Goal: Transaction & Acquisition: Book appointment/travel/reservation

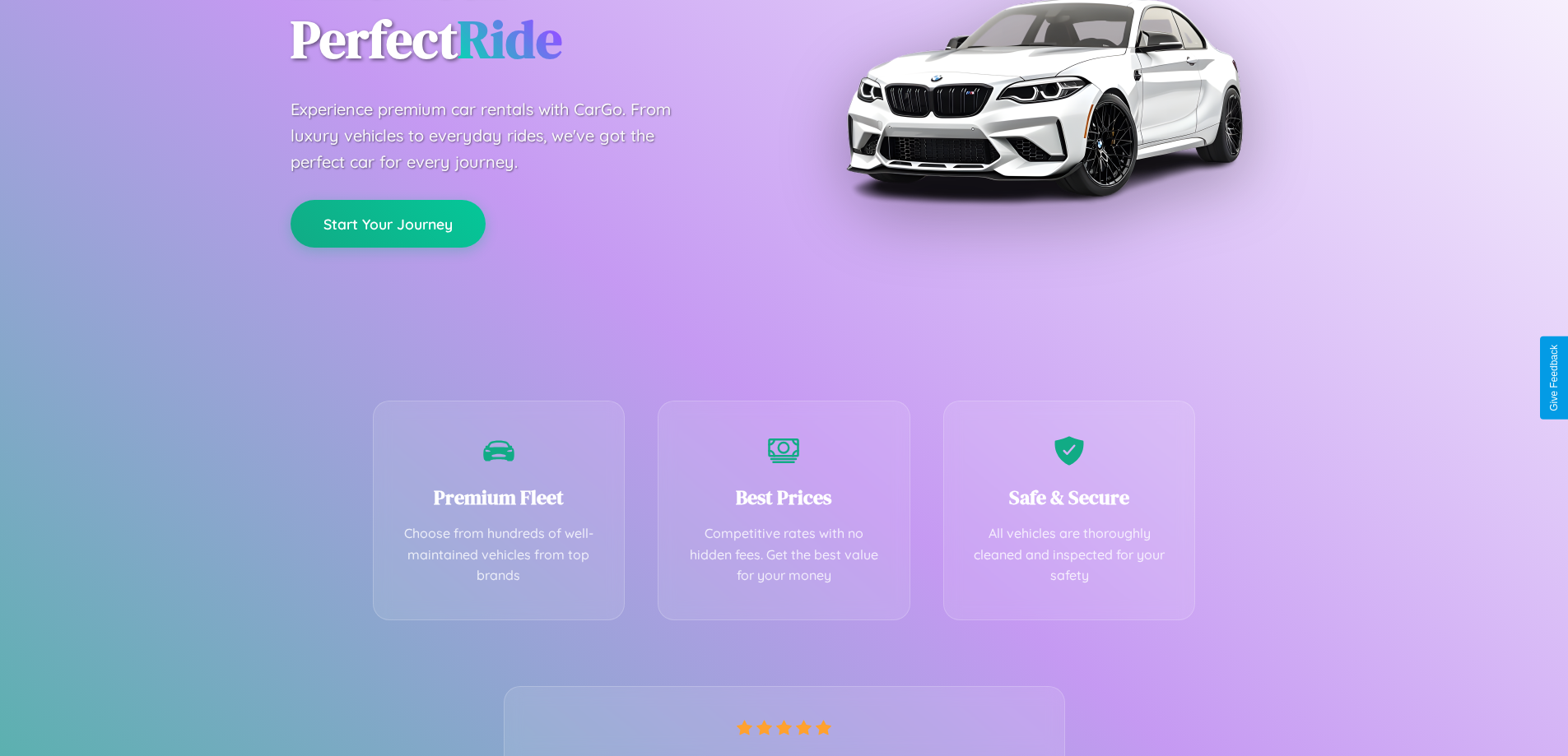
scroll to position [324, 0]
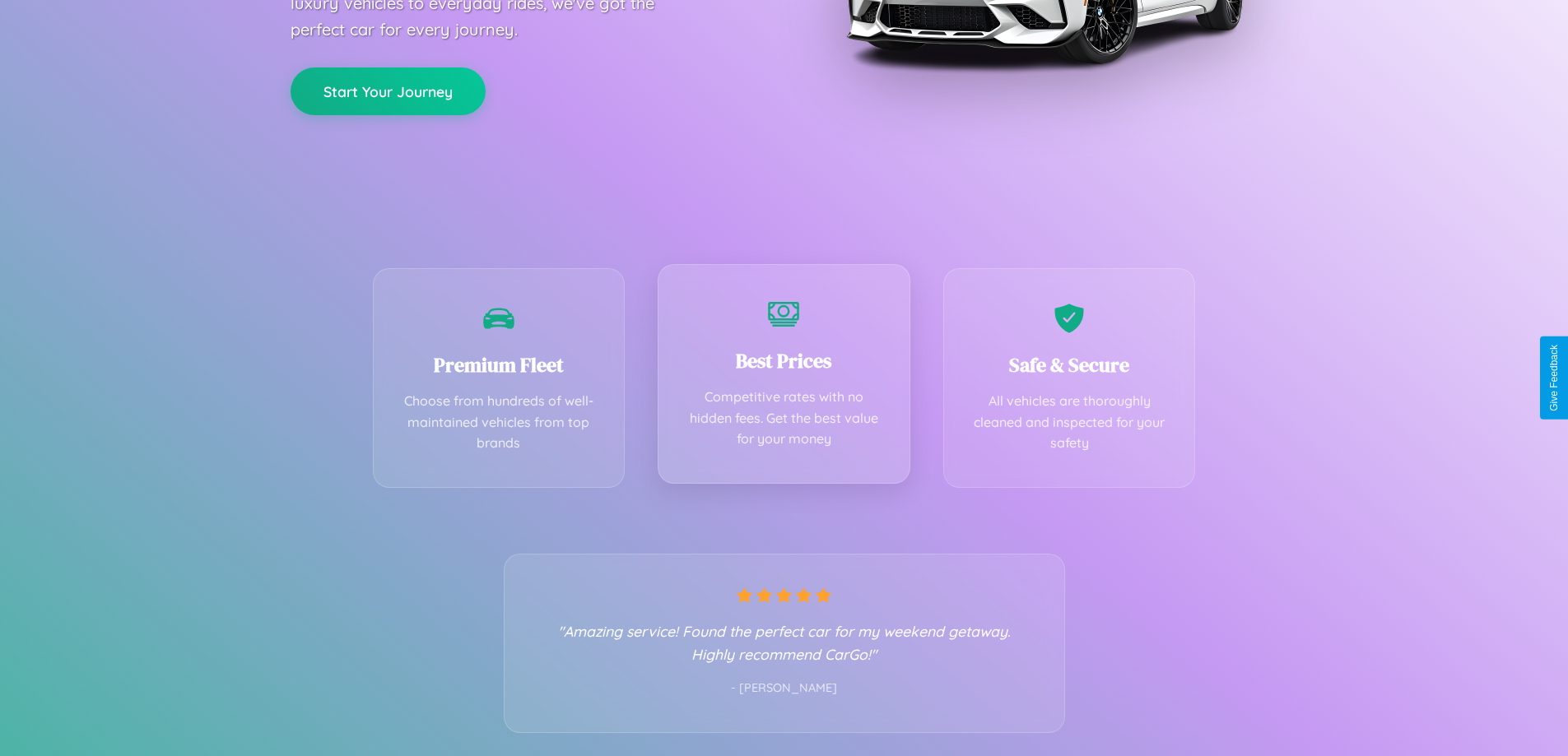
click at [783, 378] on div "Best Prices Competitive rates with no hidden fees. Get the best value for your …" at bounding box center [784, 373] width 253 height 220
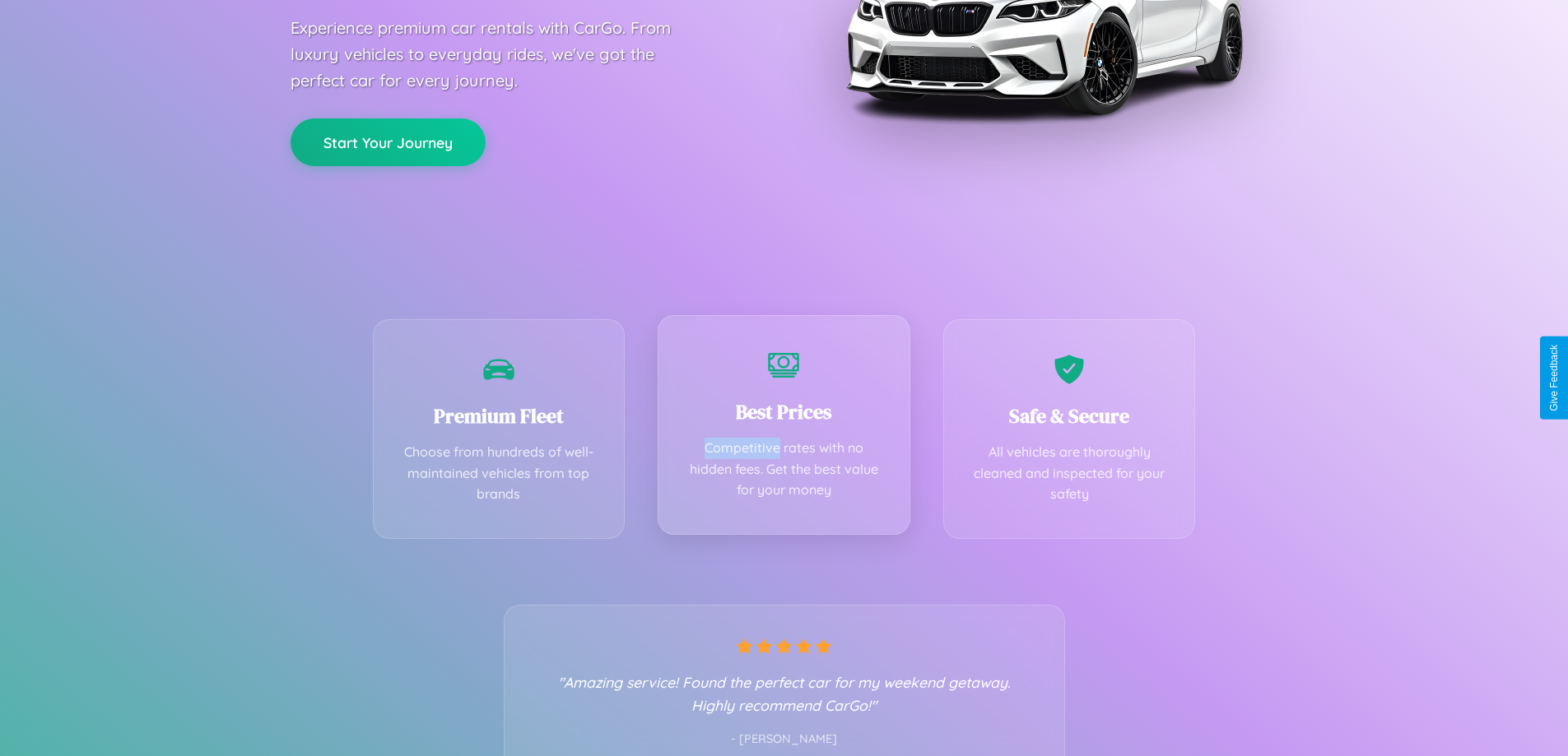
scroll to position [0, 0]
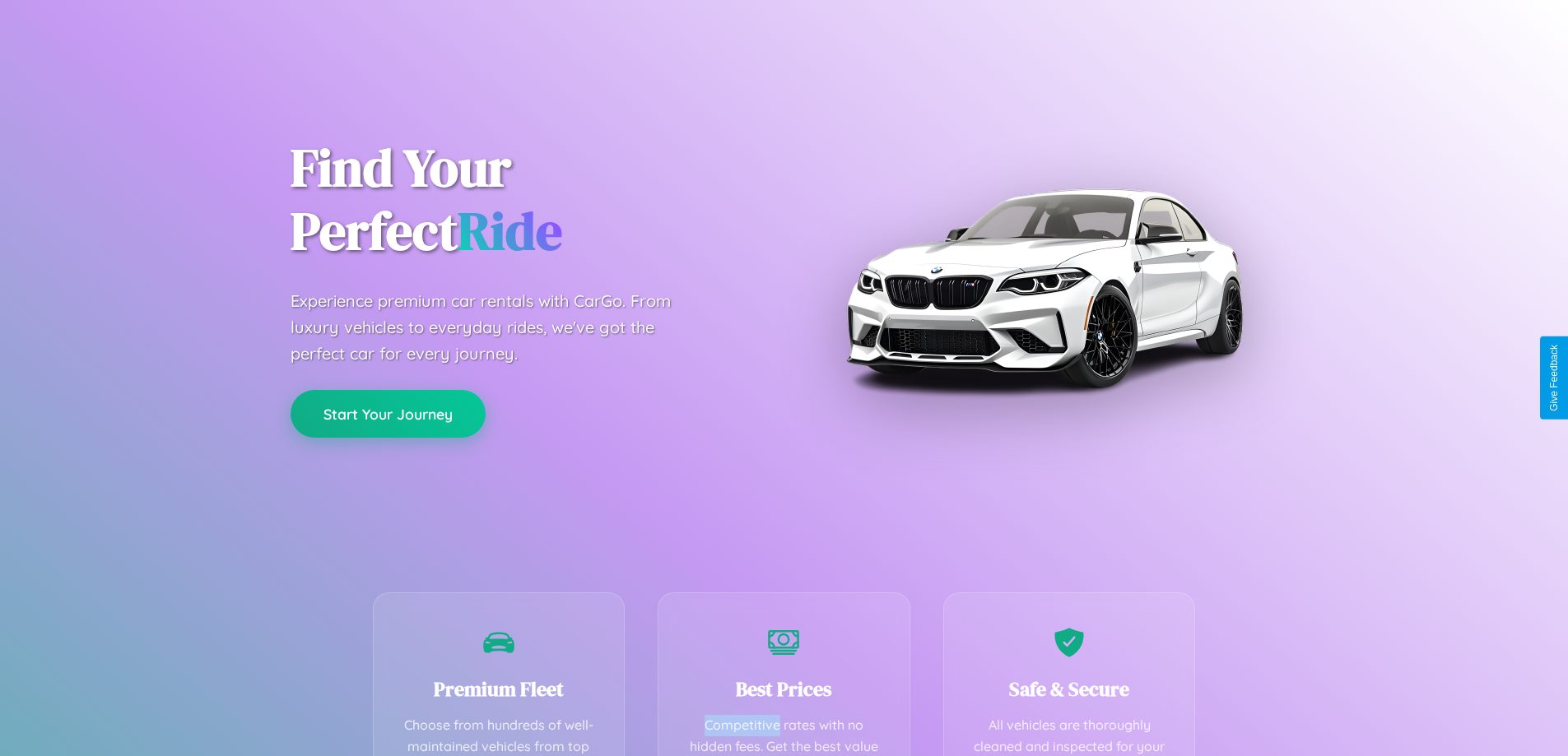
click at [387, 414] on button "Start Your Journey" at bounding box center [388, 414] width 195 height 48
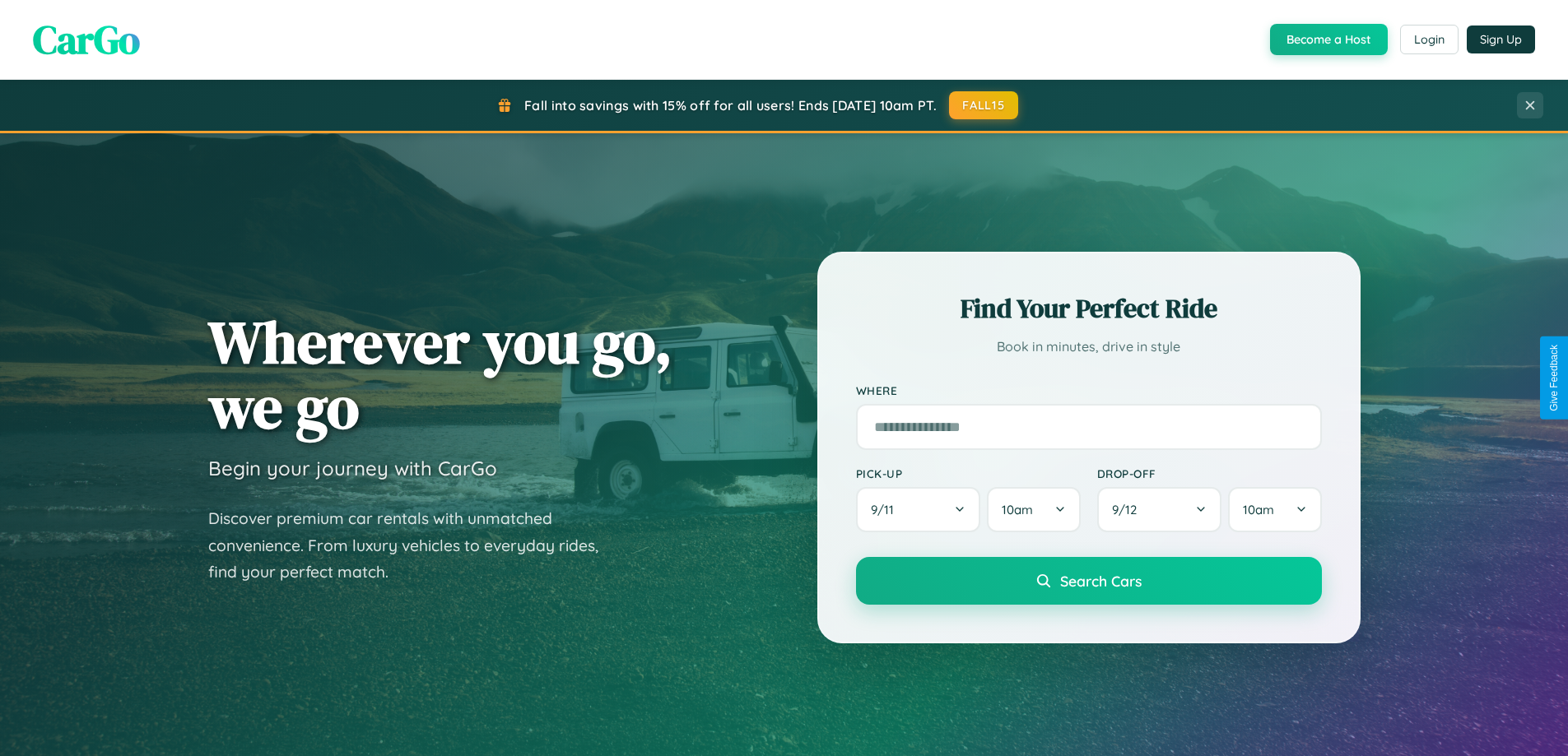
scroll to position [49, 0]
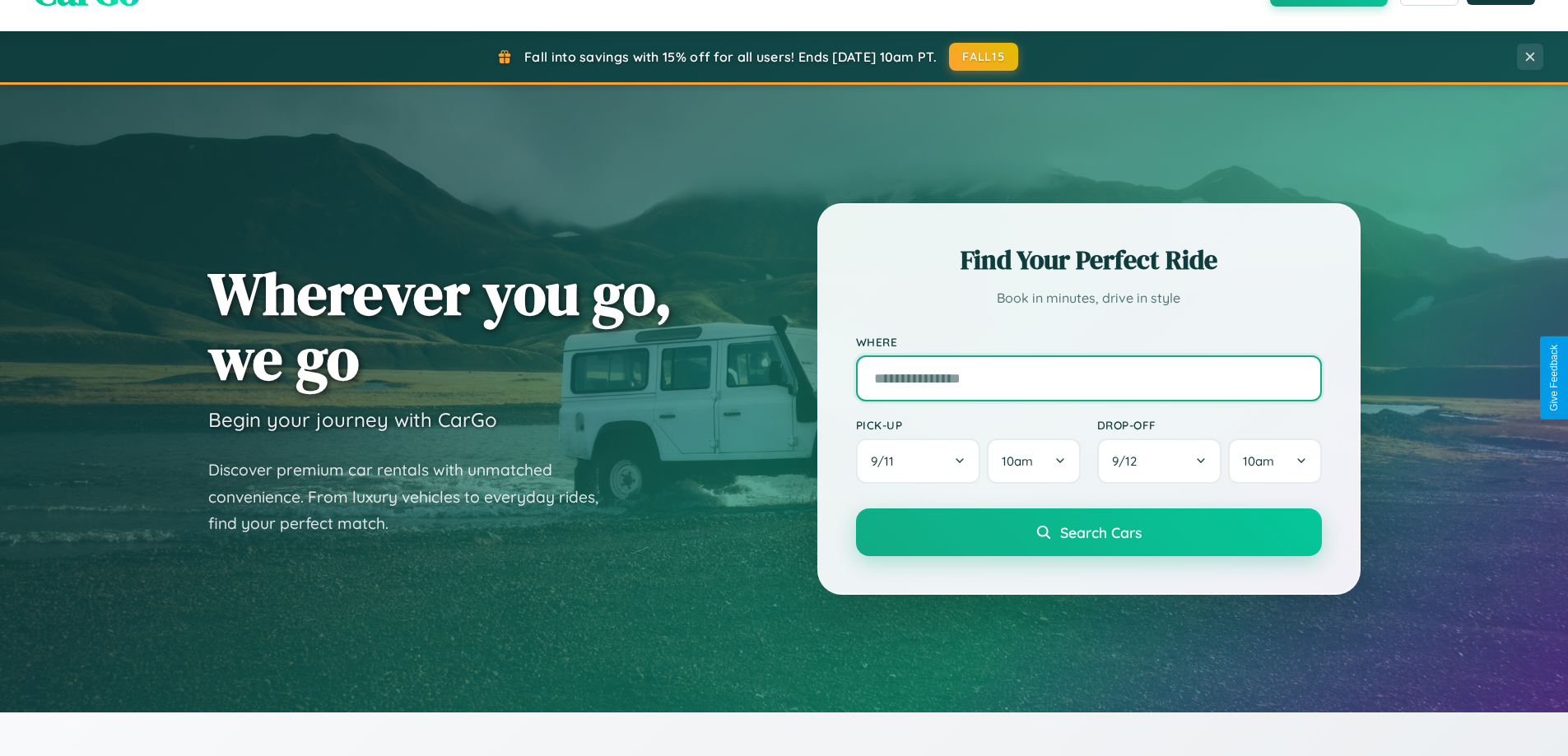
click at [1088, 378] on input "text" at bounding box center [1089, 378] width 466 height 46
type input "**********"
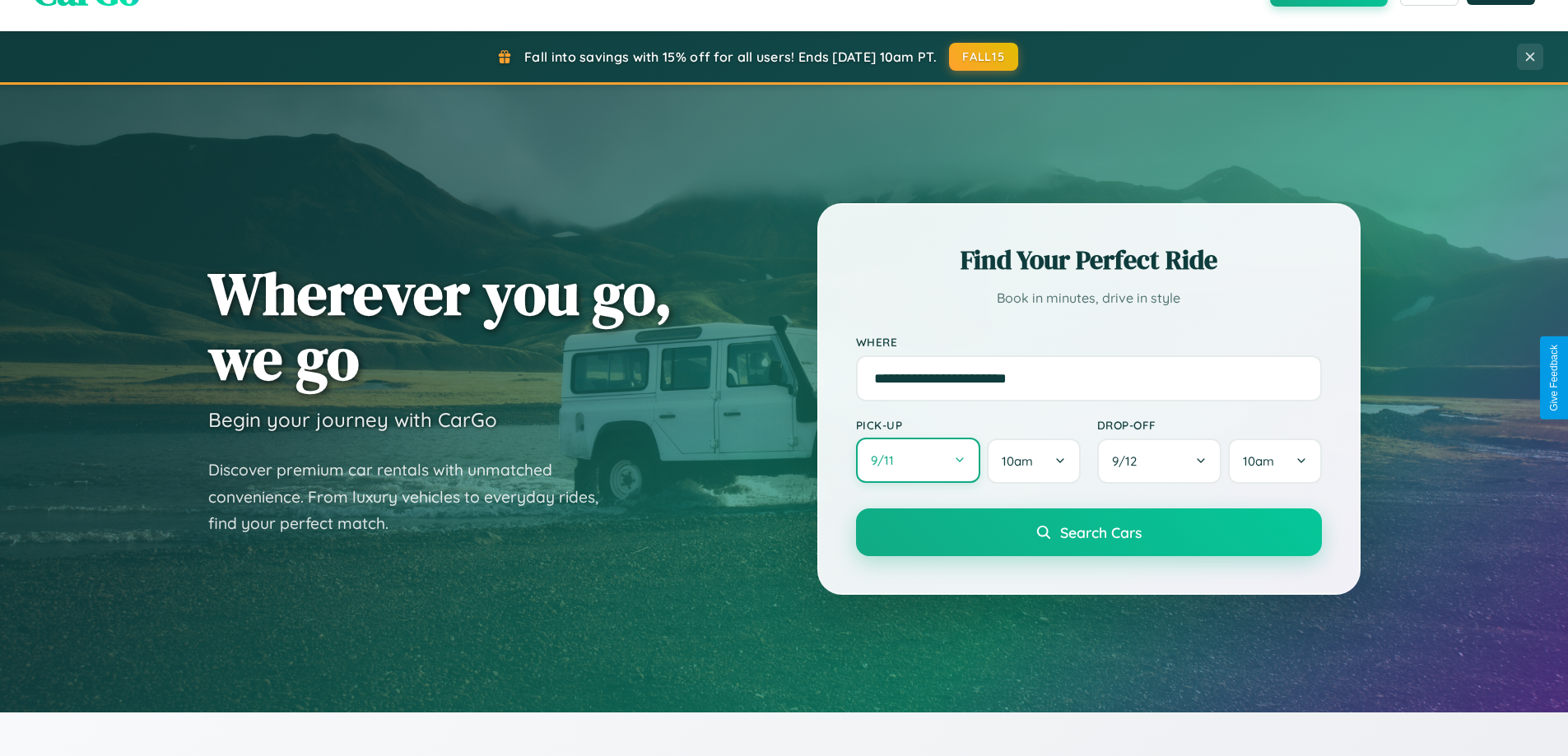
click at [917, 461] on button "9 / 11" at bounding box center [918, 460] width 125 height 45
select select "*"
select select "****"
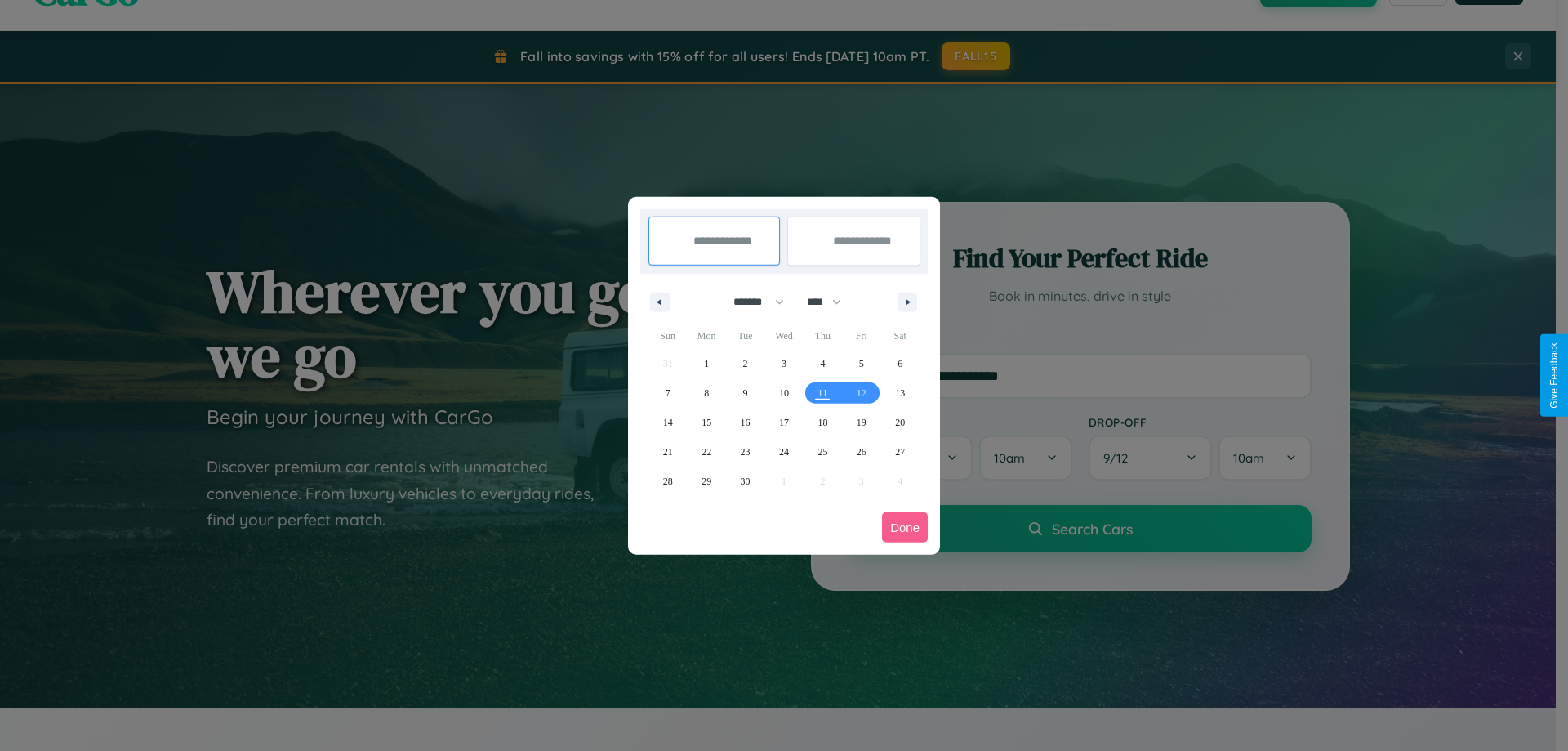
drag, startPoint x: 752, startPoint y: 301, endPoint x: 784, endPoint y: 328, distance: 41.9
click at [752, 301] on select "******* ******** ***** ***** *** **** **** ****** ********* ******* ******** **…" at bounding box center [756, 302] width 69 height 27
select select "*"
drag, startPoint x: 831, startPoint y: 301, endPoint x: 784, endPoint y: 328, distance: 54.2
click at [831, 301] on select "**** **** **** **** **** **** **** **** **** **** **** **** **** **** **** ****…" at bounding box center [824, 302] width 49 height 27
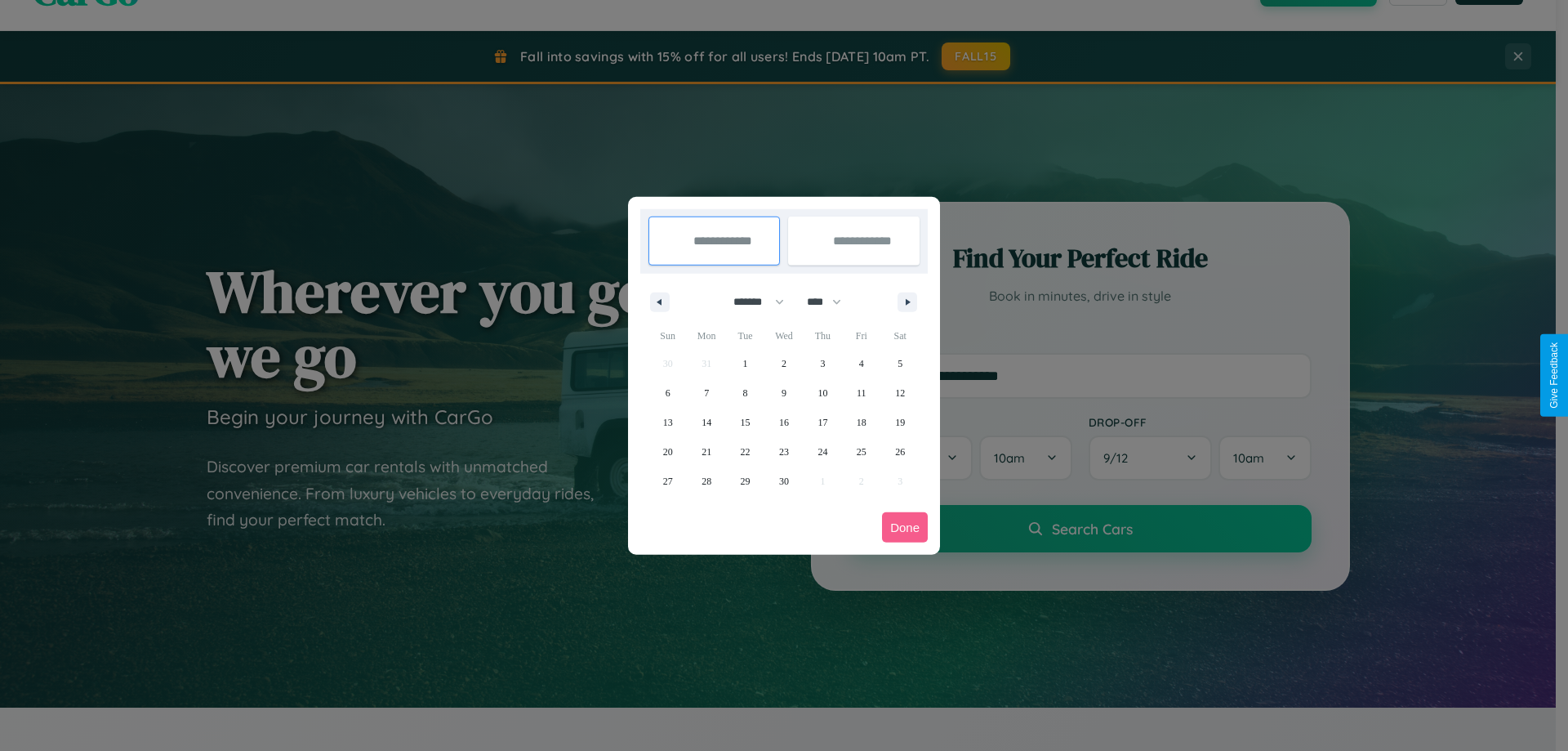
select select "****"
click at [784, 481] on span "29" at bounding box center [784, 481] width 10 height 29
type input "**********"
click at [908, 301] on icon "button" at bounding box center [910, 301] width 8 height 6
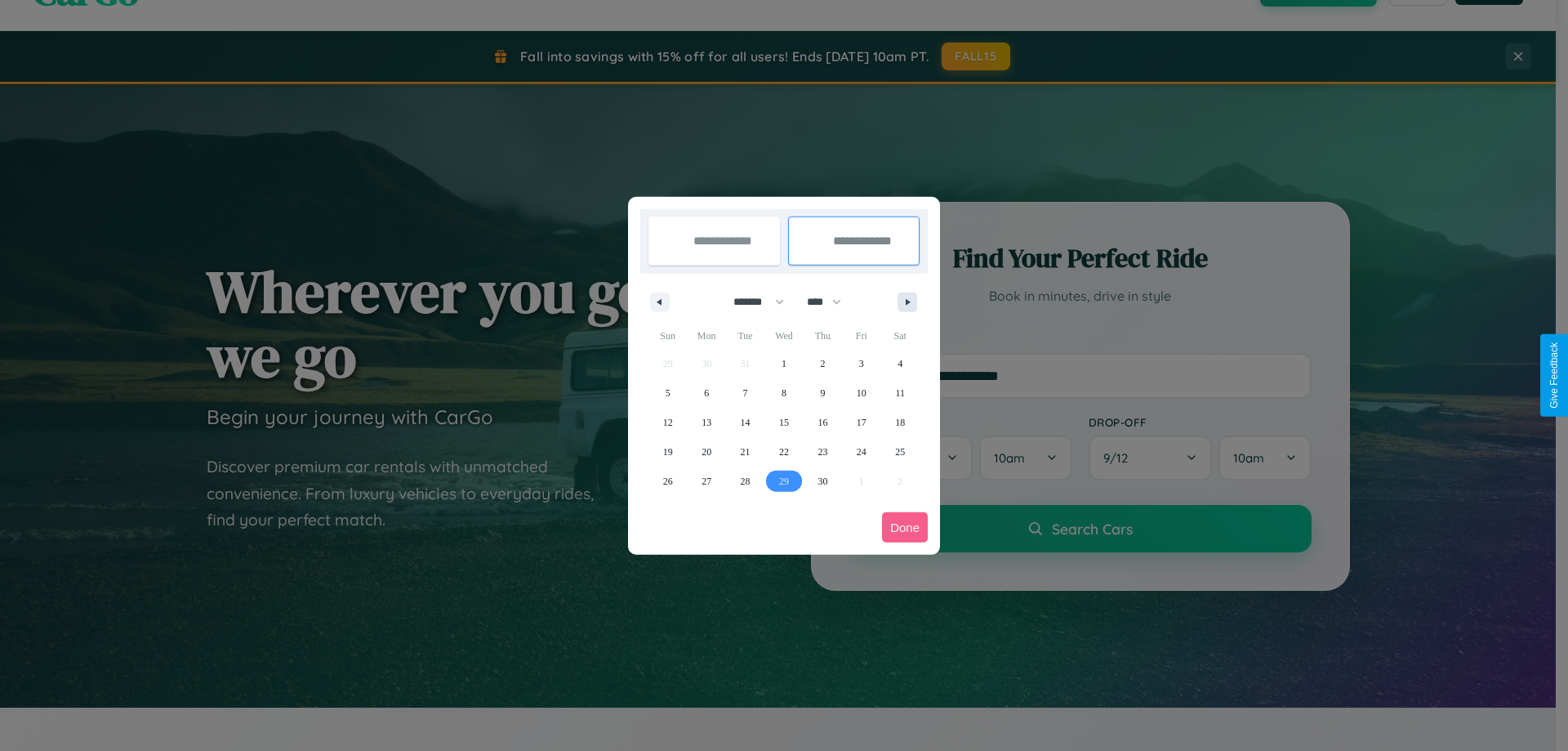
select select "*"
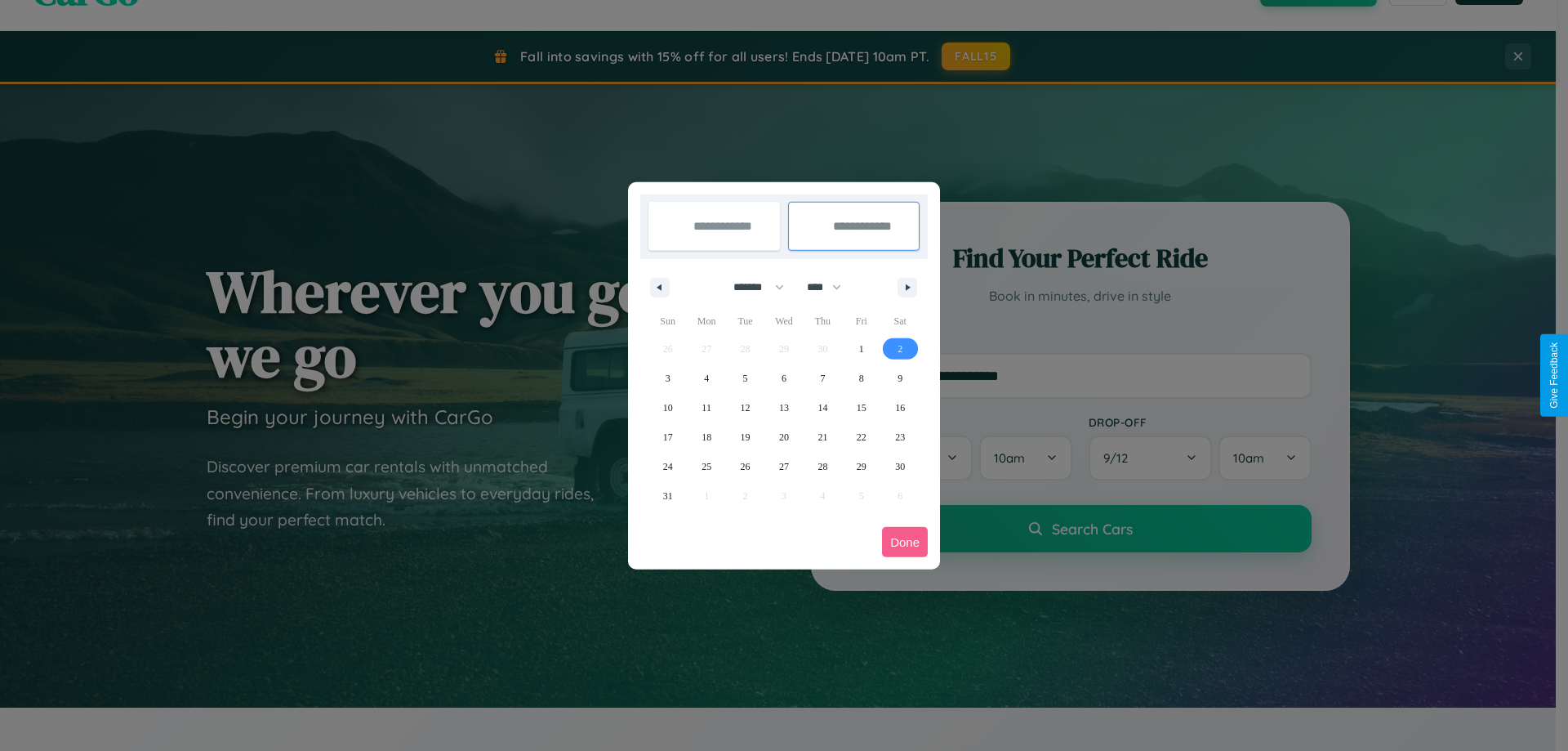
click at [900, 348] on span "2" at bounding box center [900, 349] width 5 height 29
type input "**********"
select select "*"
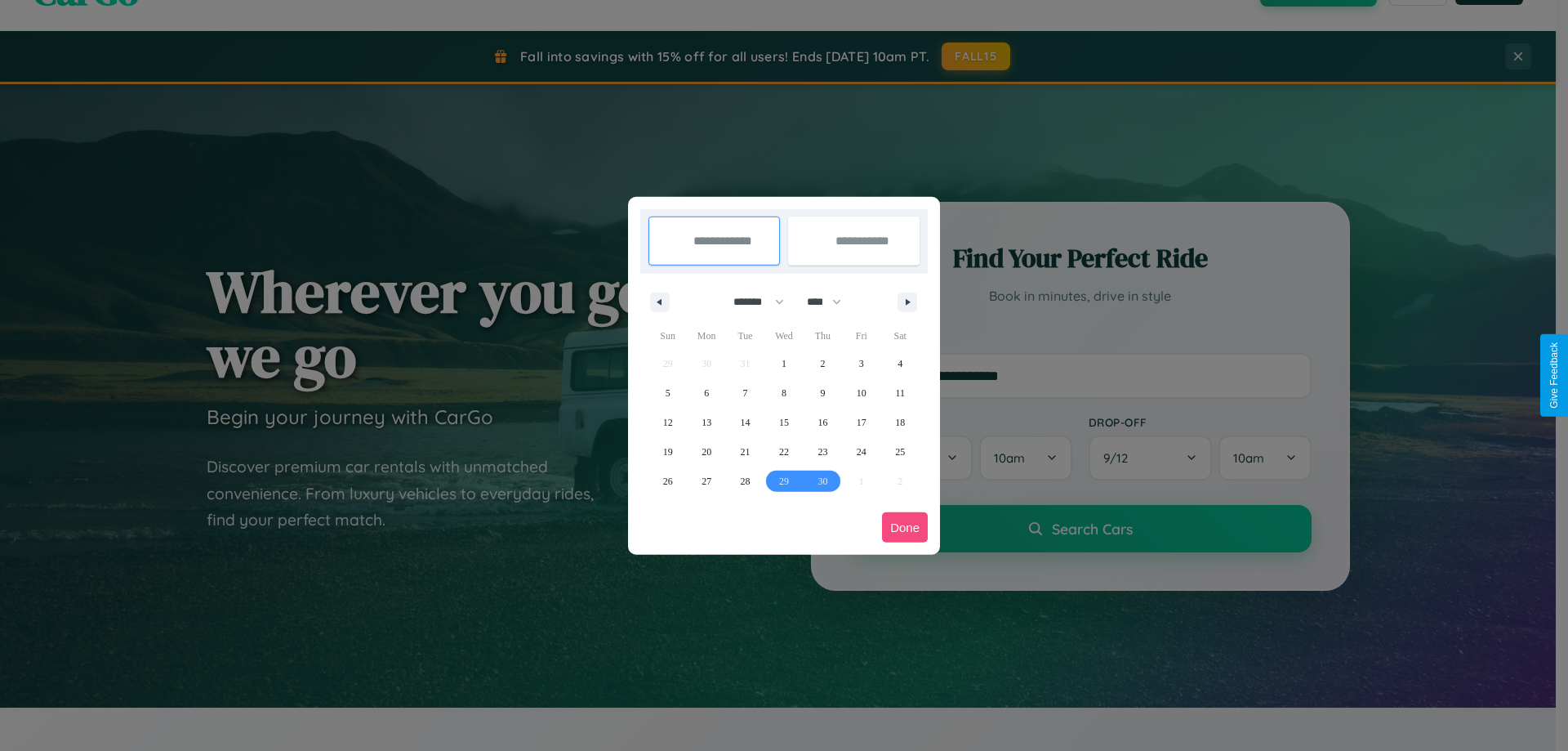
click at [905, 527] on button "Done" at bounding box center [905, 527] width 46 height 30
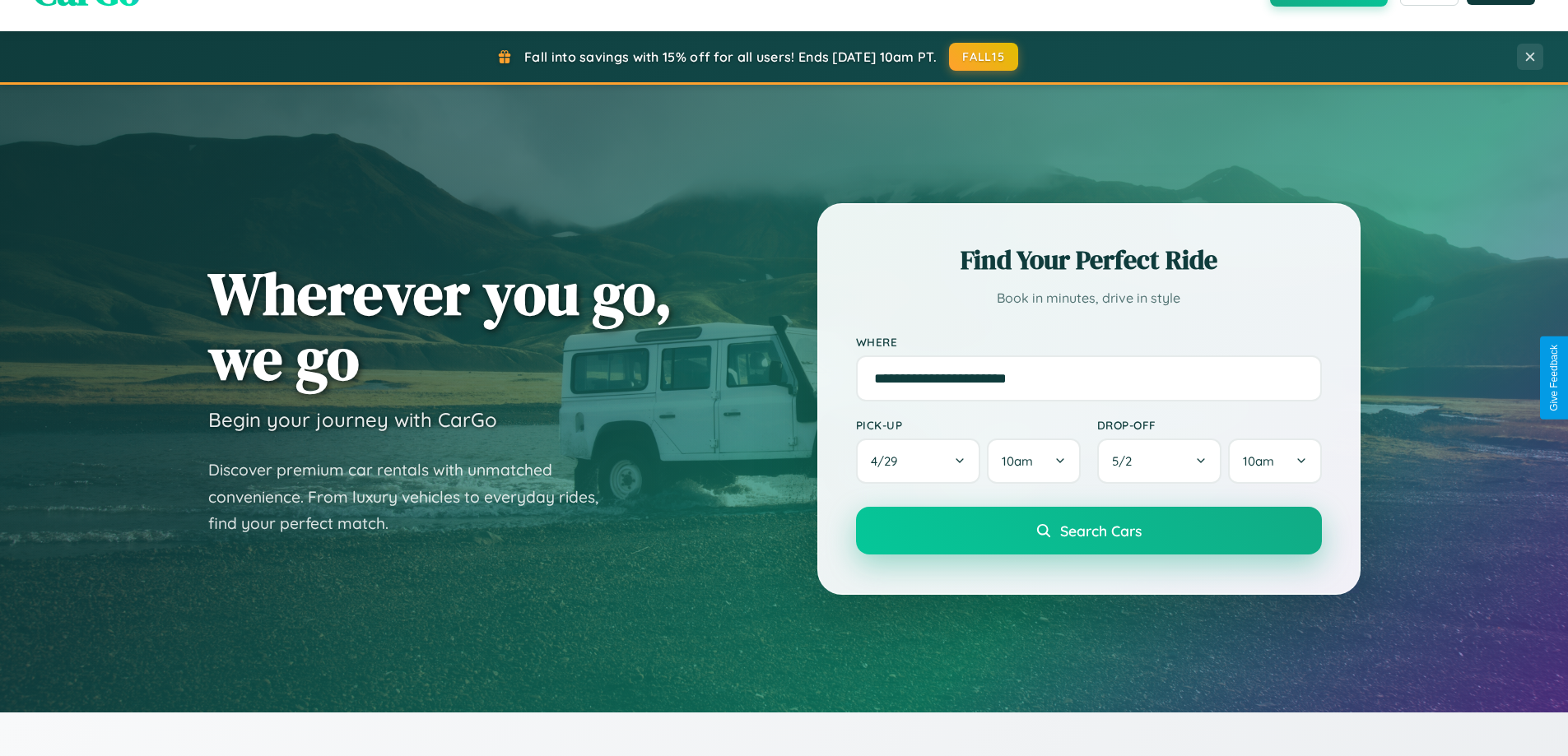
click at [1088, 531] on span "Search Cars" at bounding box center [1101, 531] width 82 height 18
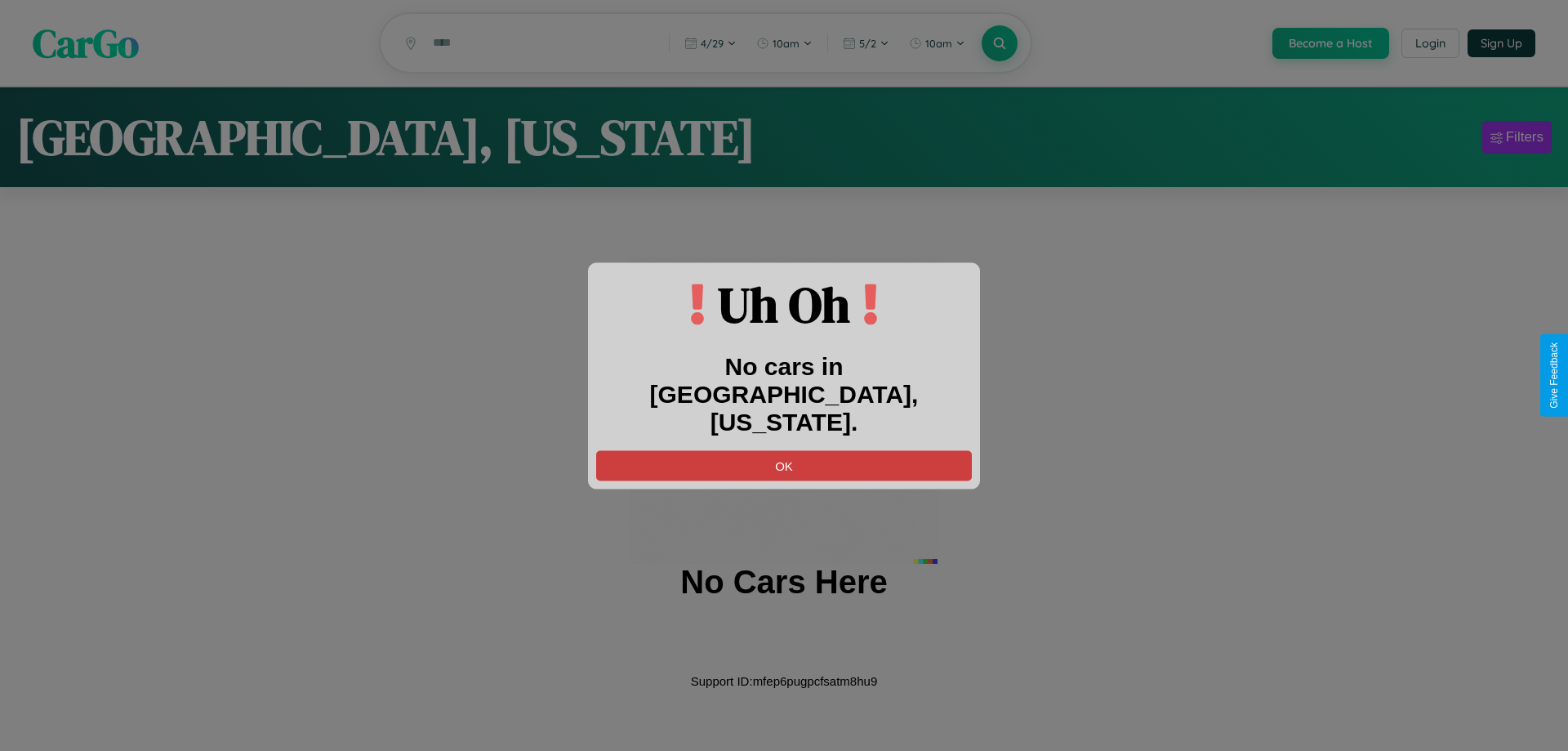
click at [784, 451] on button "OK" at bounding box center [784, 465] width 375 height 30
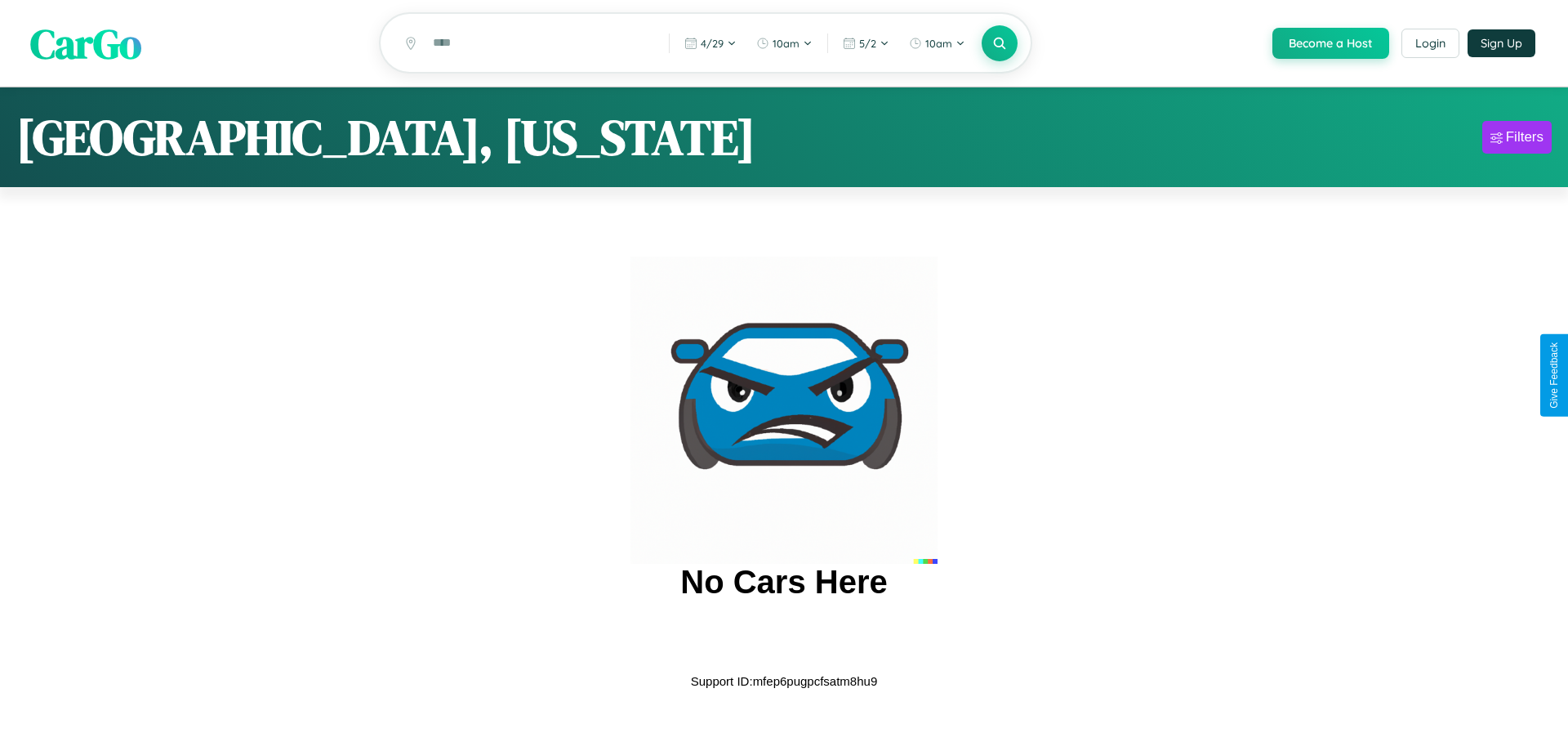
click at [86, 44] on span "CarGo" at bounding box center [86, 43] width 111 height 57
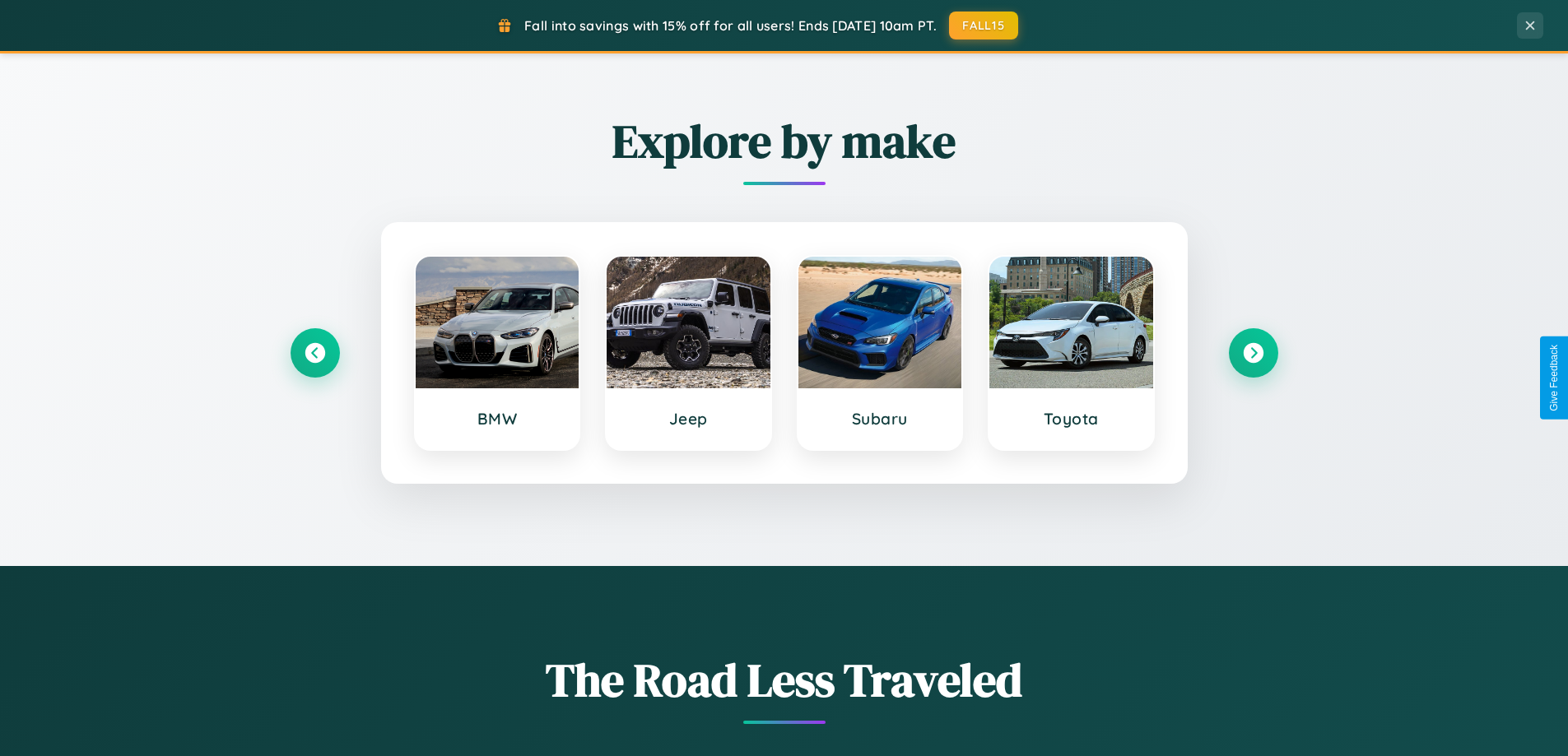
scroll to position [3165, 0]
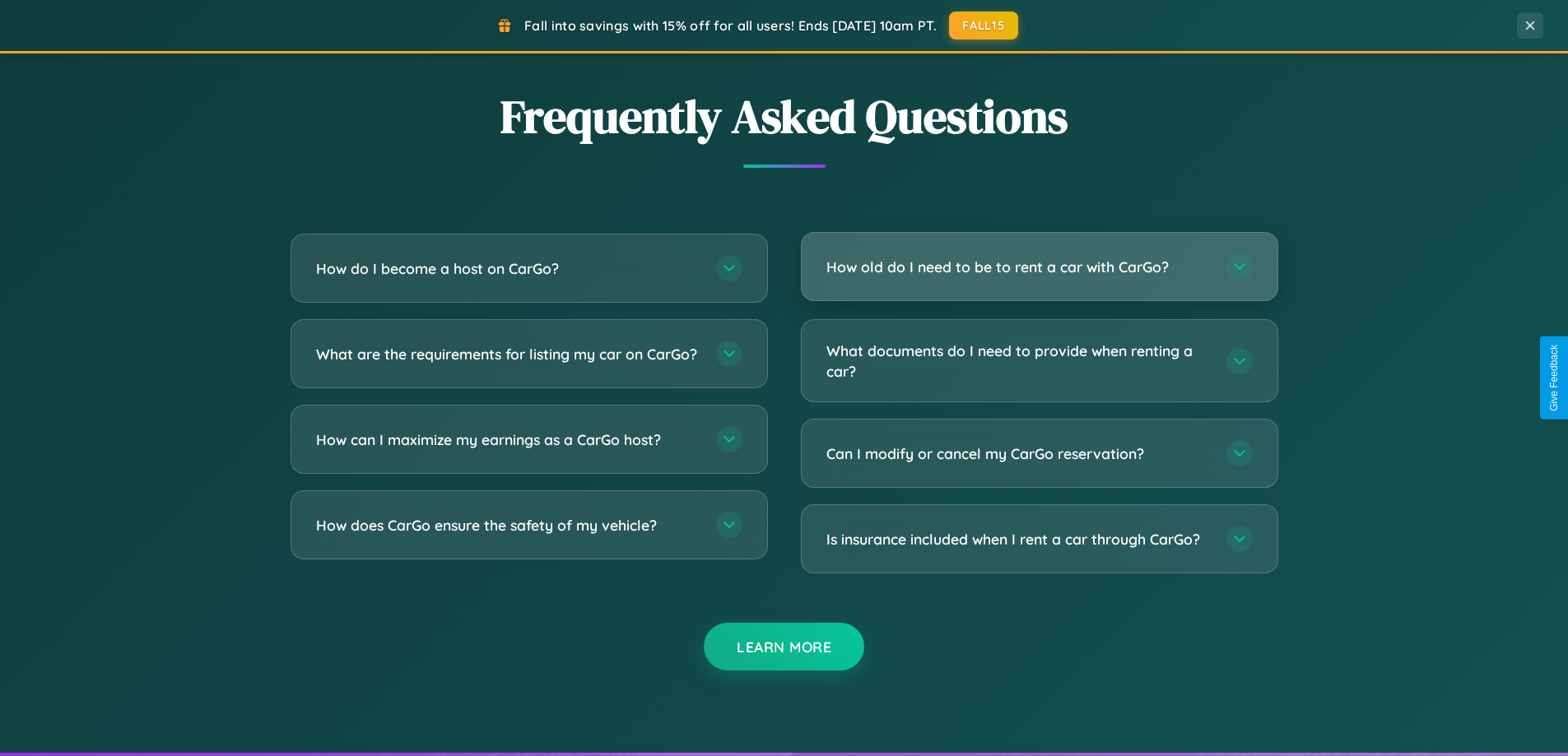
click at [1039, 267] on h3 "How old do I need to be to rent a car with CarGo?" at bounding box center [1018, 267] width 384 height 20
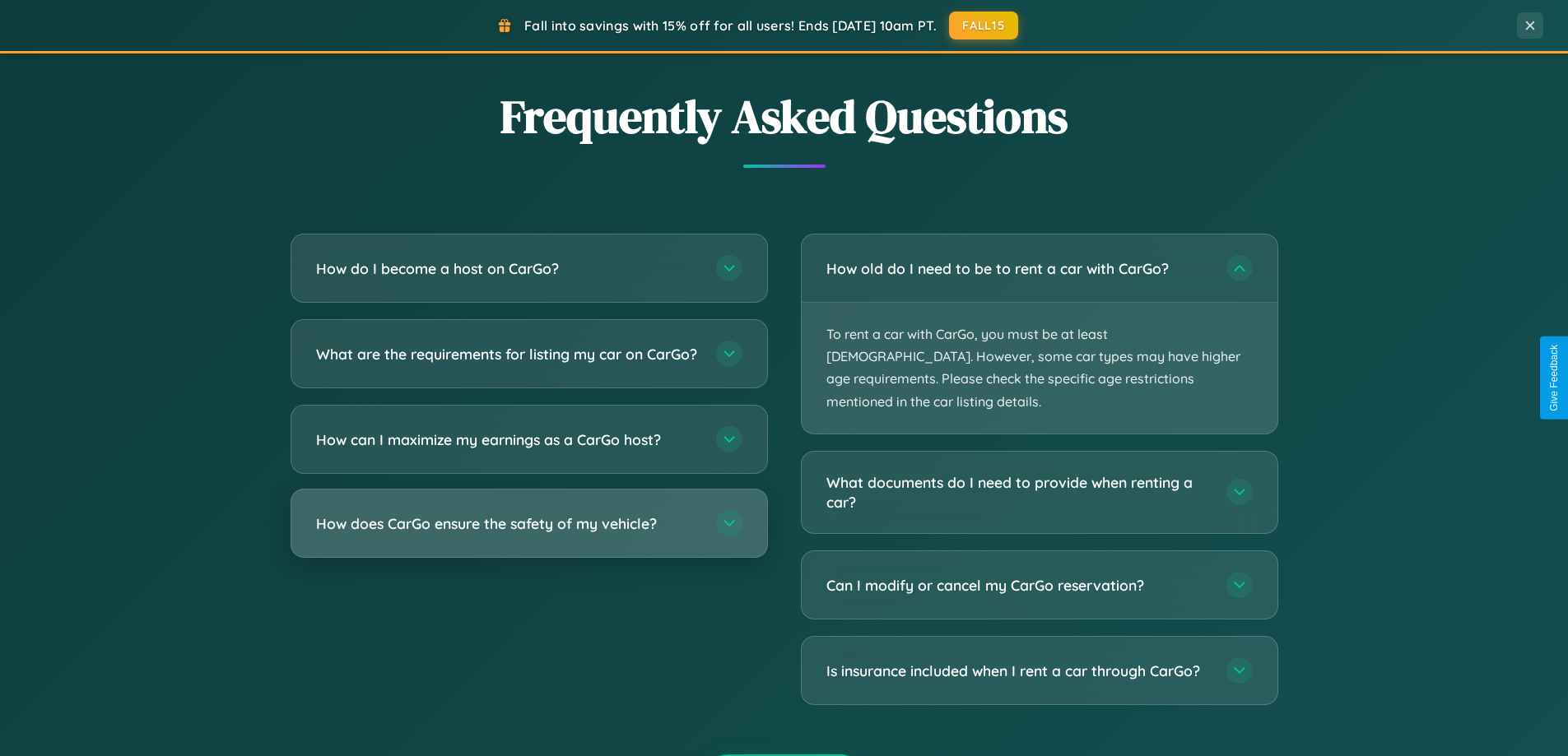
click at [528, 533] on h3 "How does CarGo ensure the safety of my vehicle?" at bounding box center [507, 523] width 384 height 20
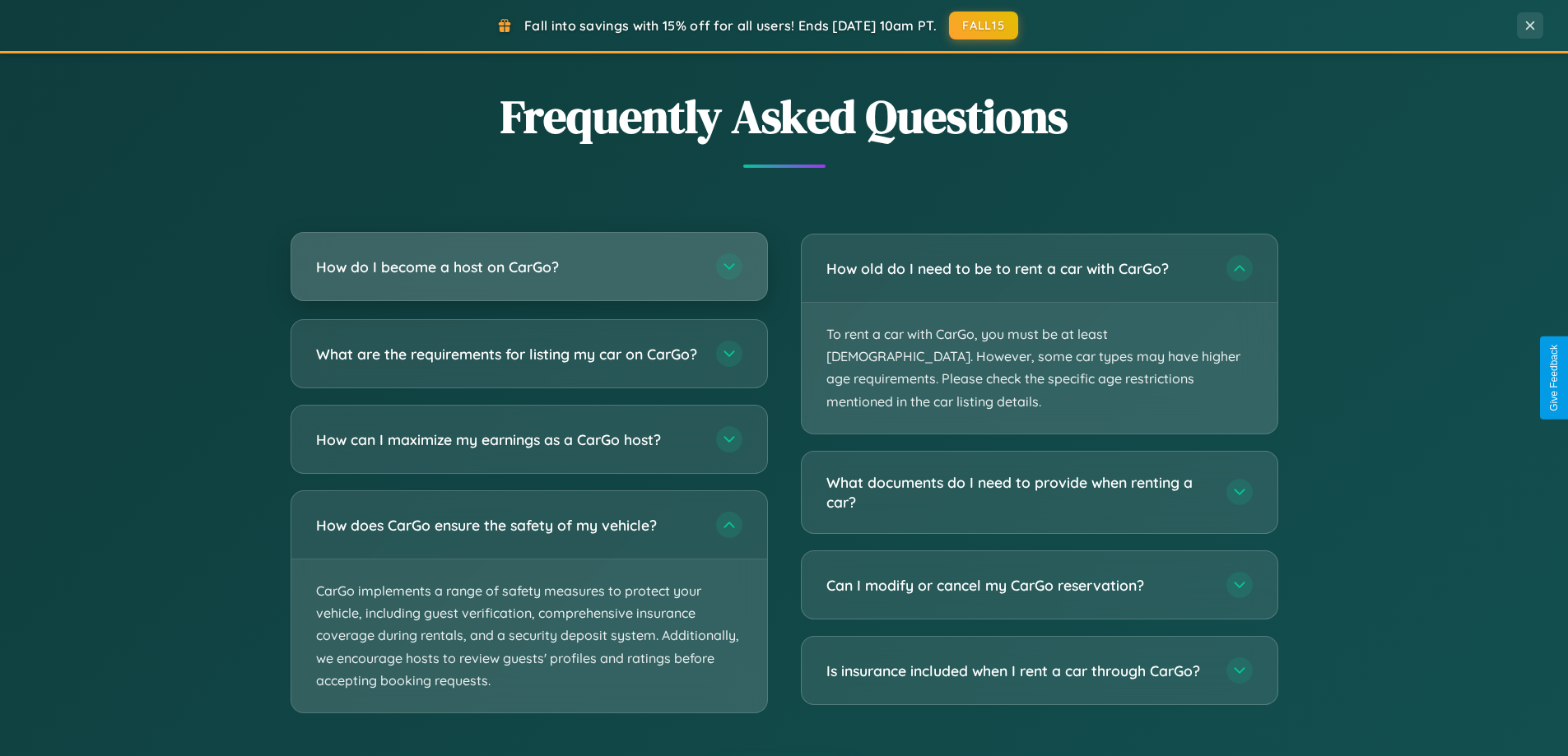
click at [528, 269] on h3 "How do I become a host on CarGo?" at bounding box center [507, 267] width 384 height 20
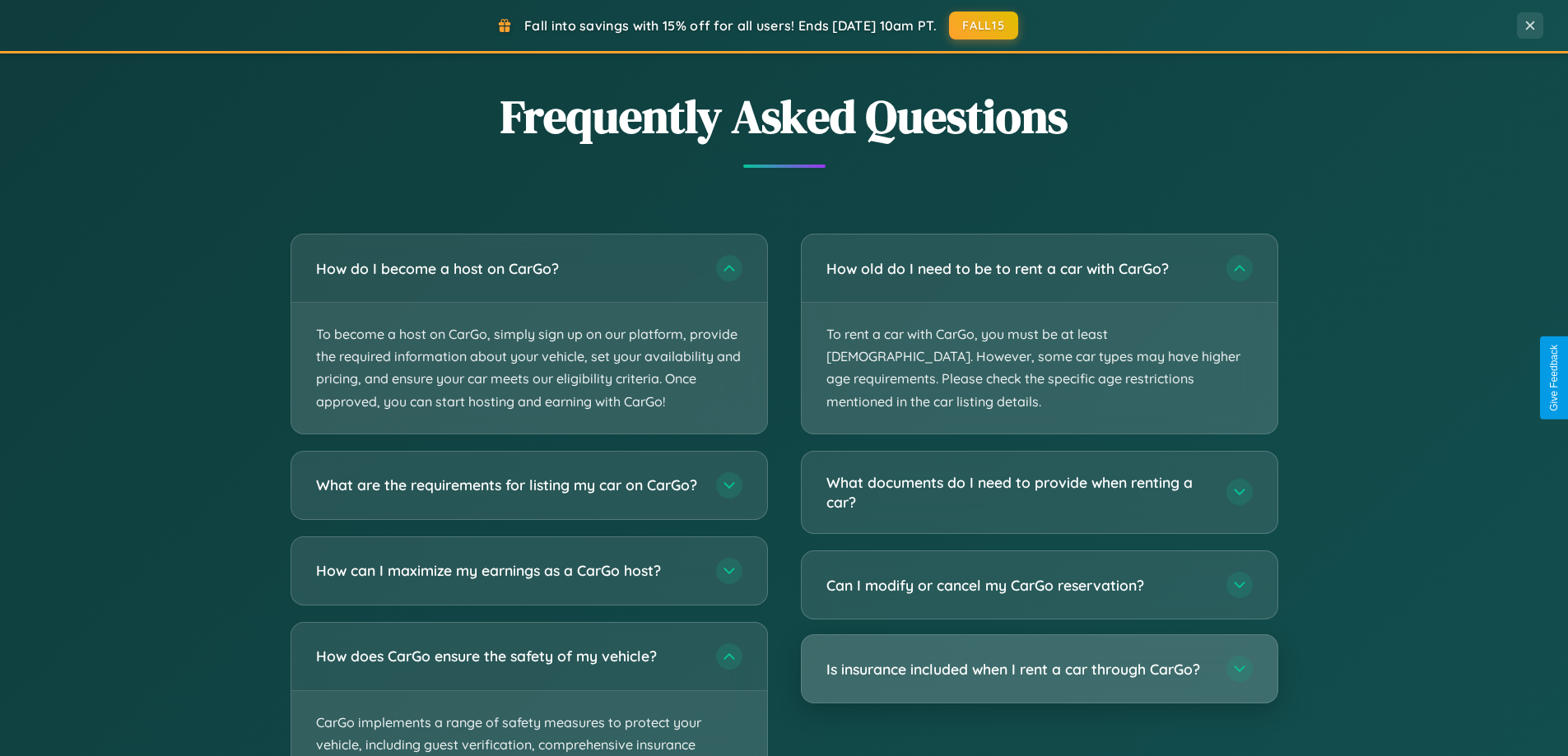
click at [1039, 659] on h3 "Is insurance included when I rent a car through CarGo?" at bounding box center [1018, 669] width 384 height 20
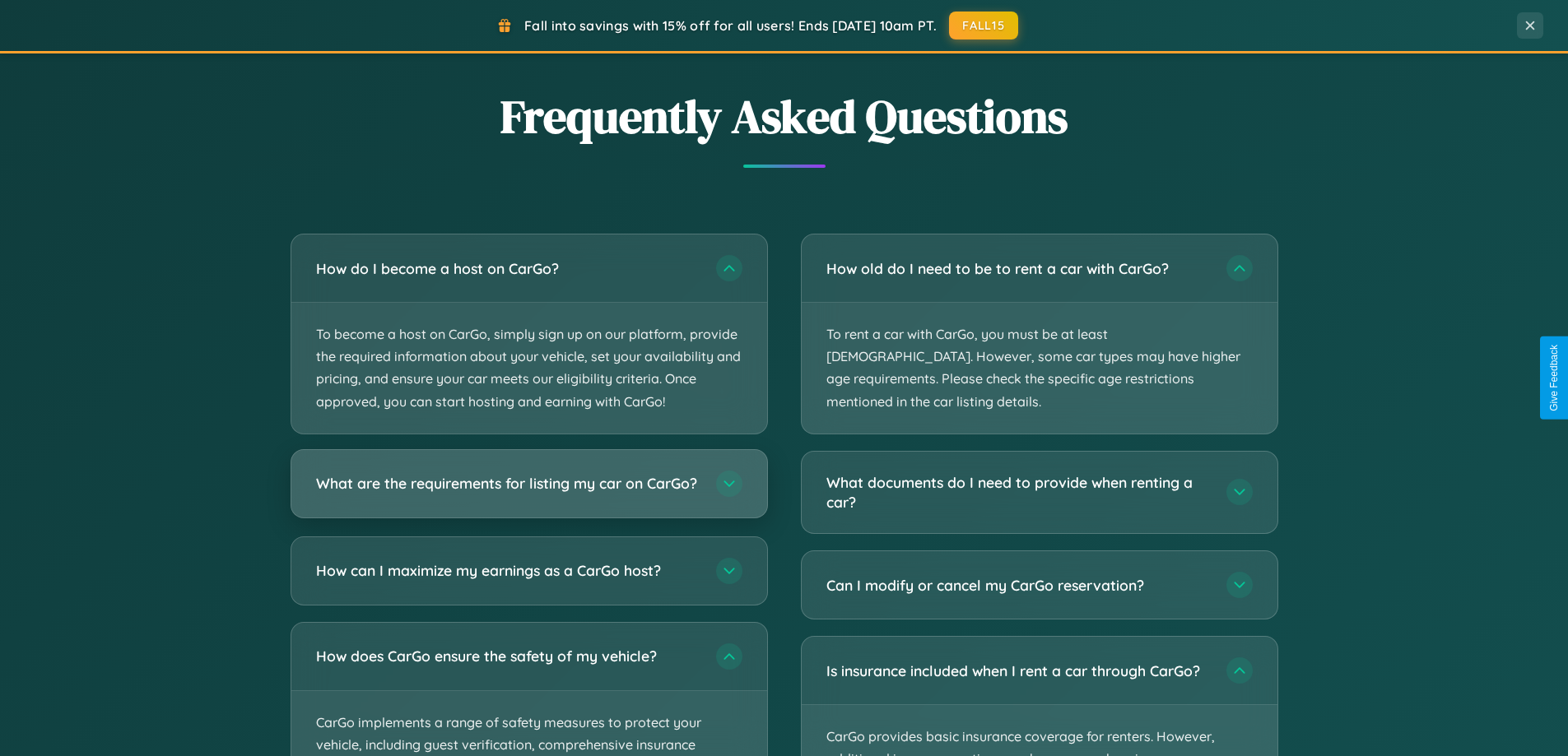
click at [528, 492] on h3 "What are the requirements for listing my car on CarGo?" at bounding box center [507, 483] width 384 height 20
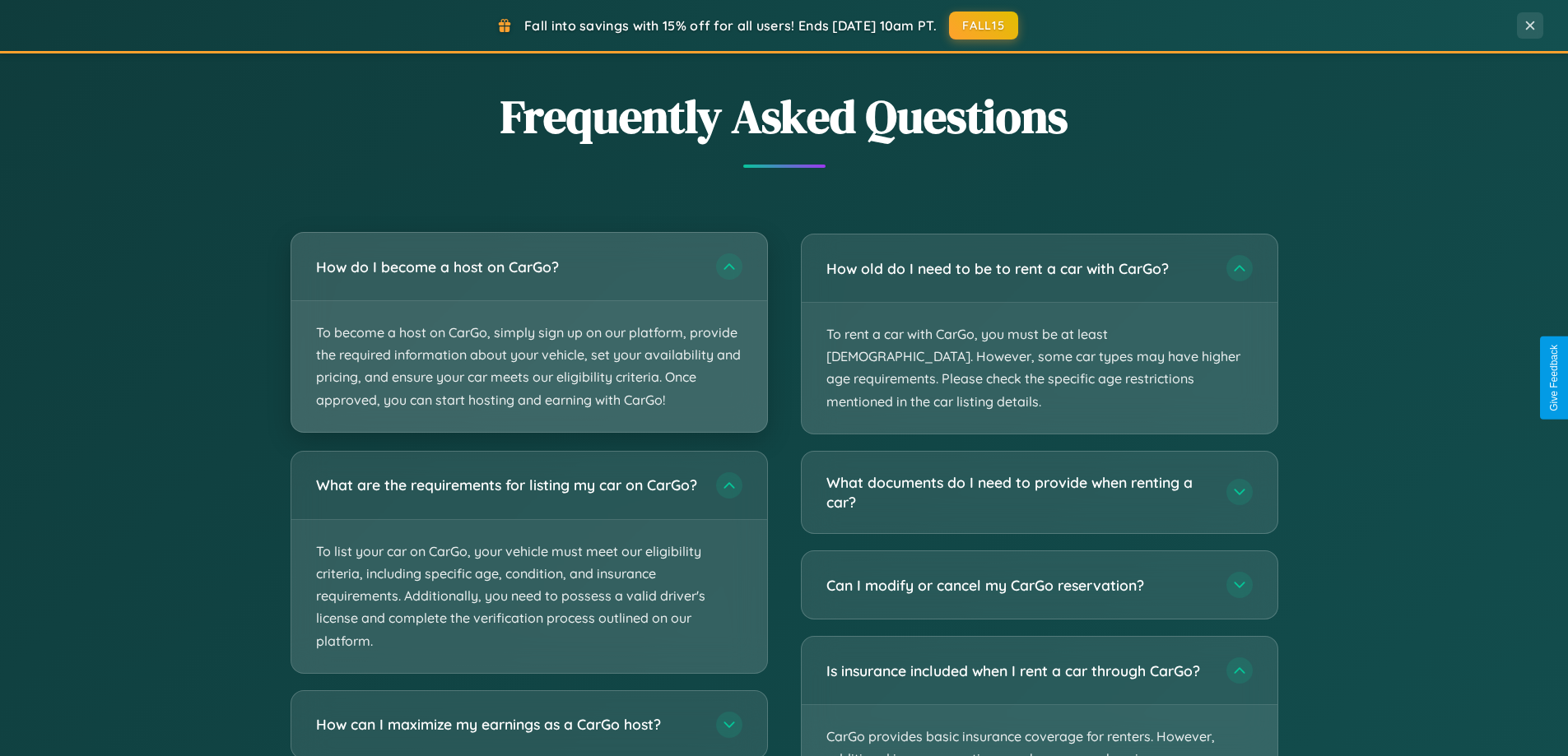
click at [528, 332] on p "To become a host on CarGo, simply sign up on our platform, provide the required…" at bounding box center [529, 366] width 476 height 131
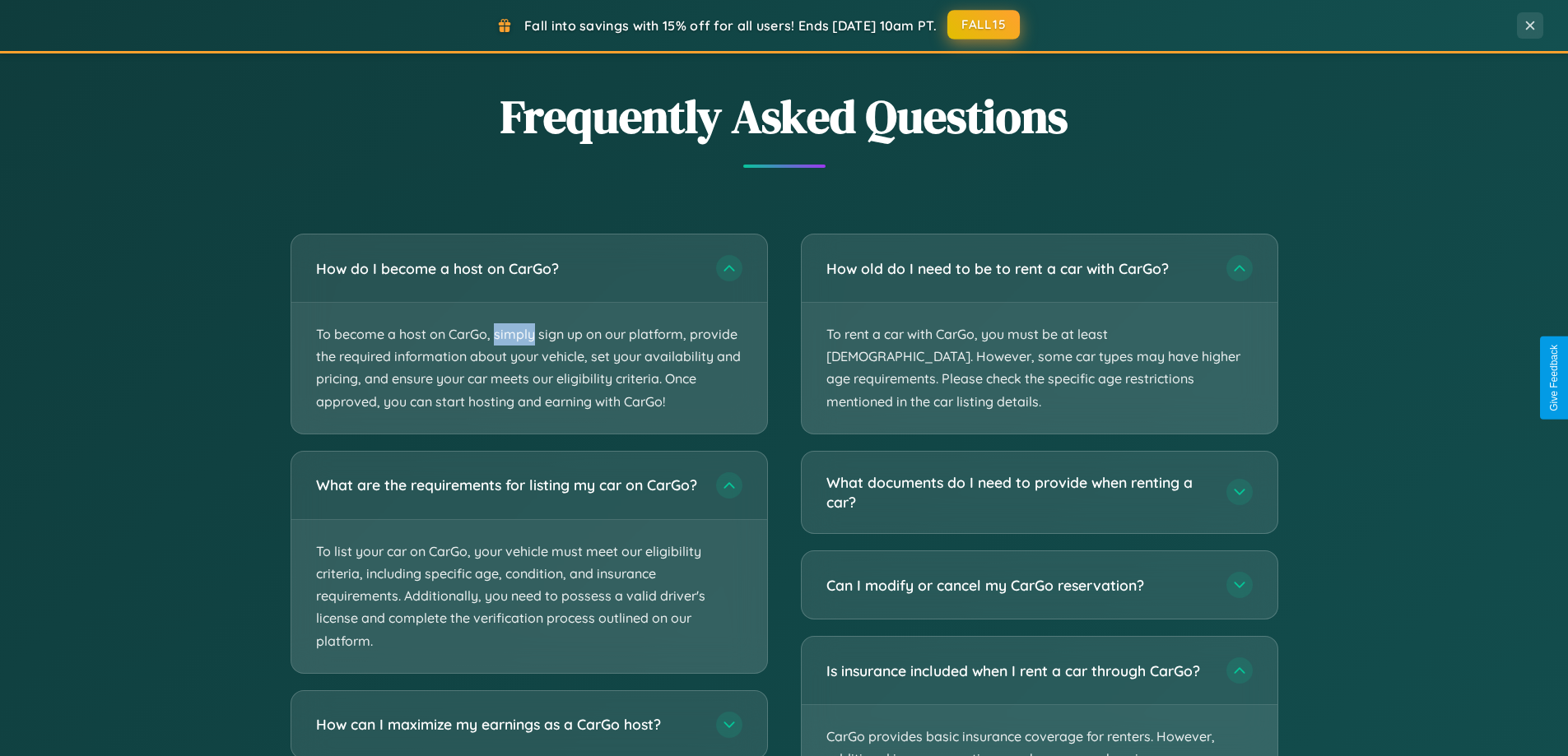
click at [985, 26] on button "FALL15" at bounding box center [983, 25] width 73 height 29
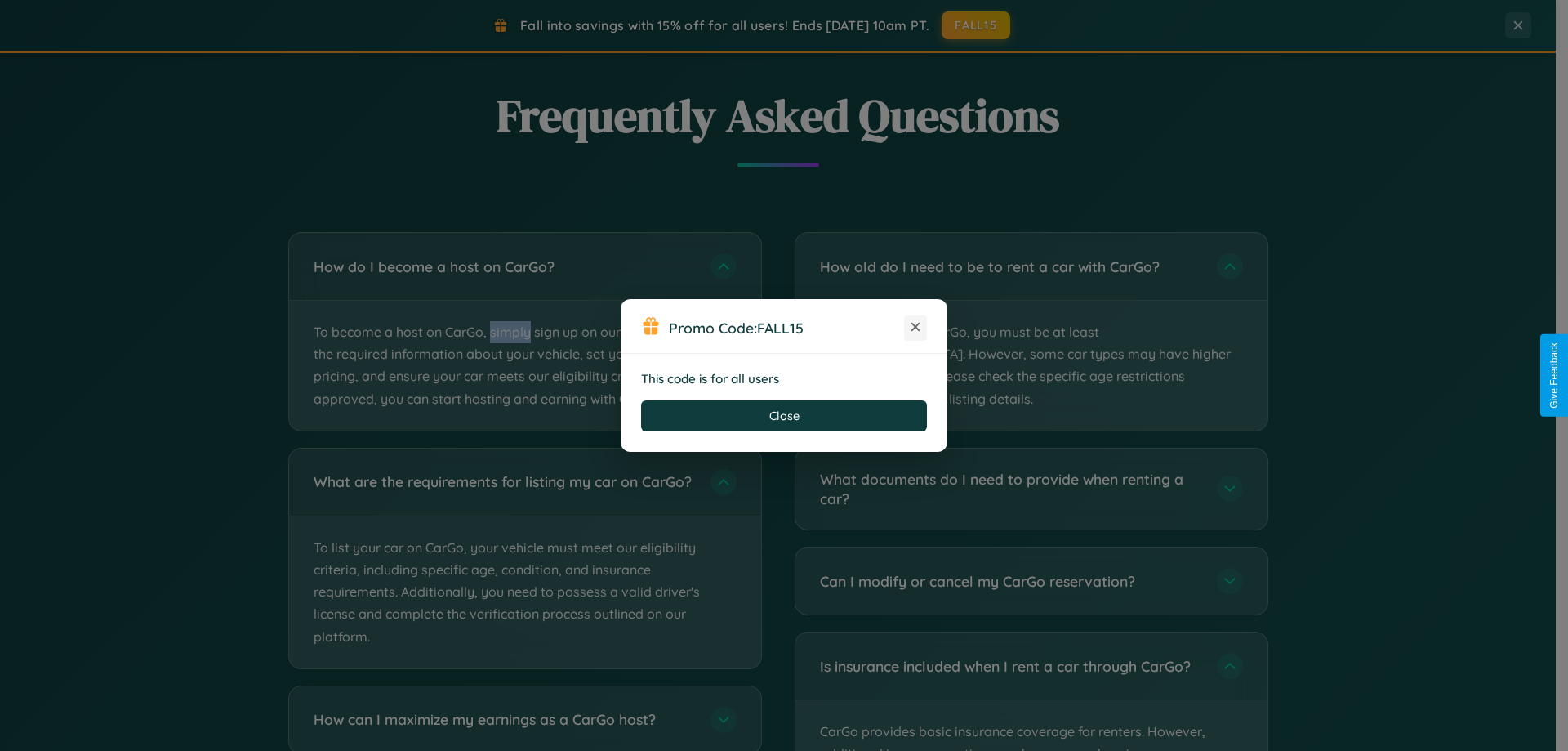
click at [916, 328] on icon at bounding box center [916, 327] width 16 height 16
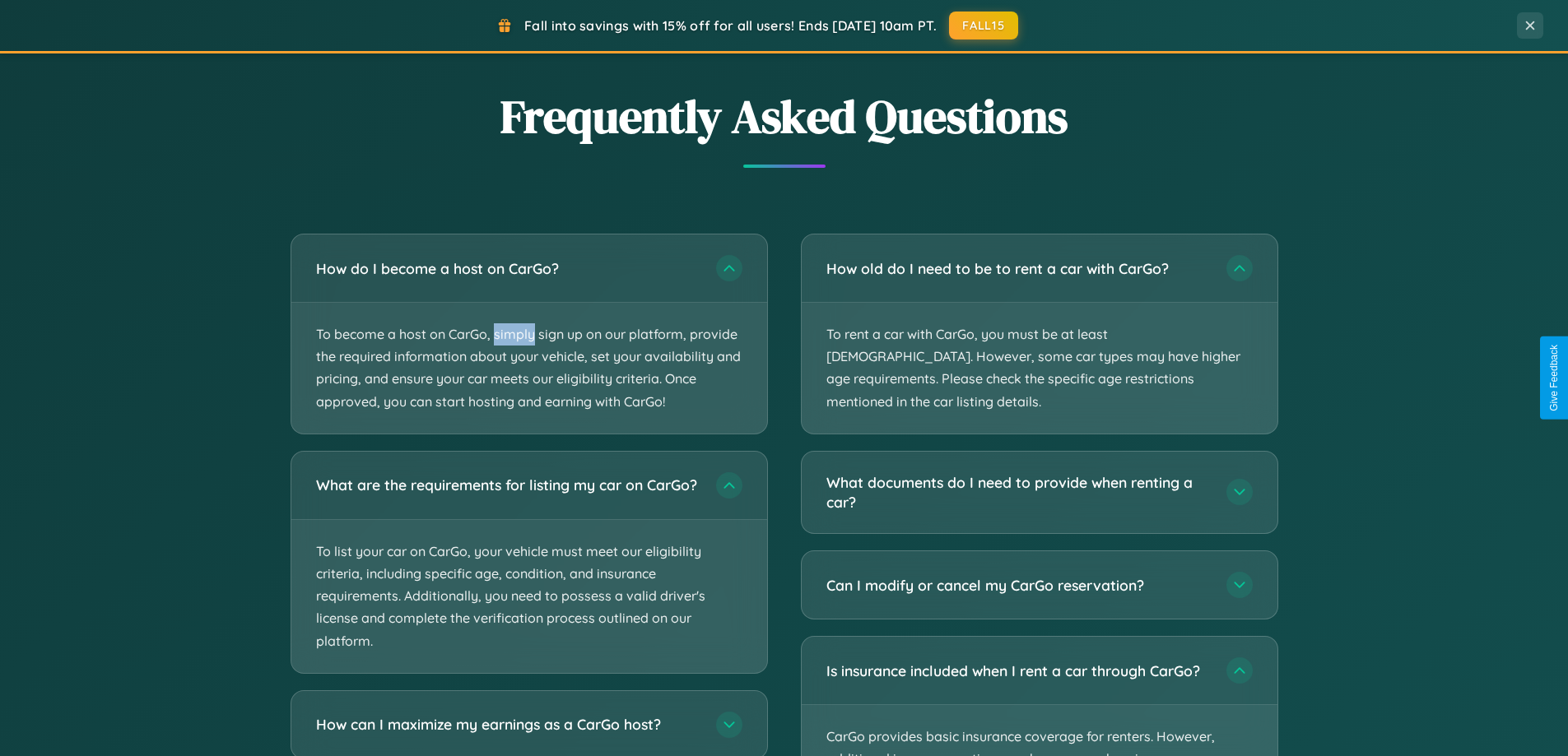
scroll to position [0, 0]
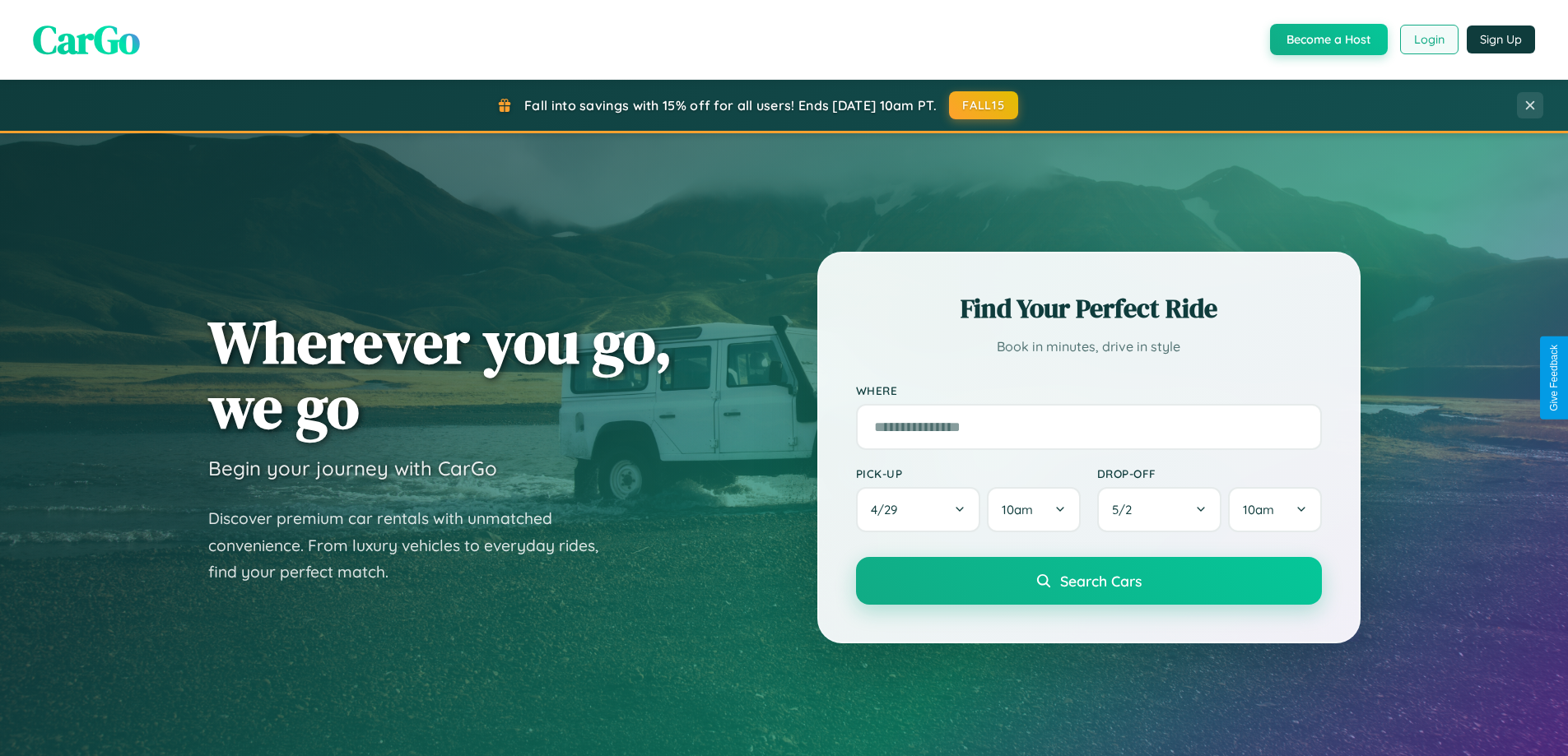
click at [1428, 40] on button "Login" at bounding box center [1428, 40] width 58 height 29
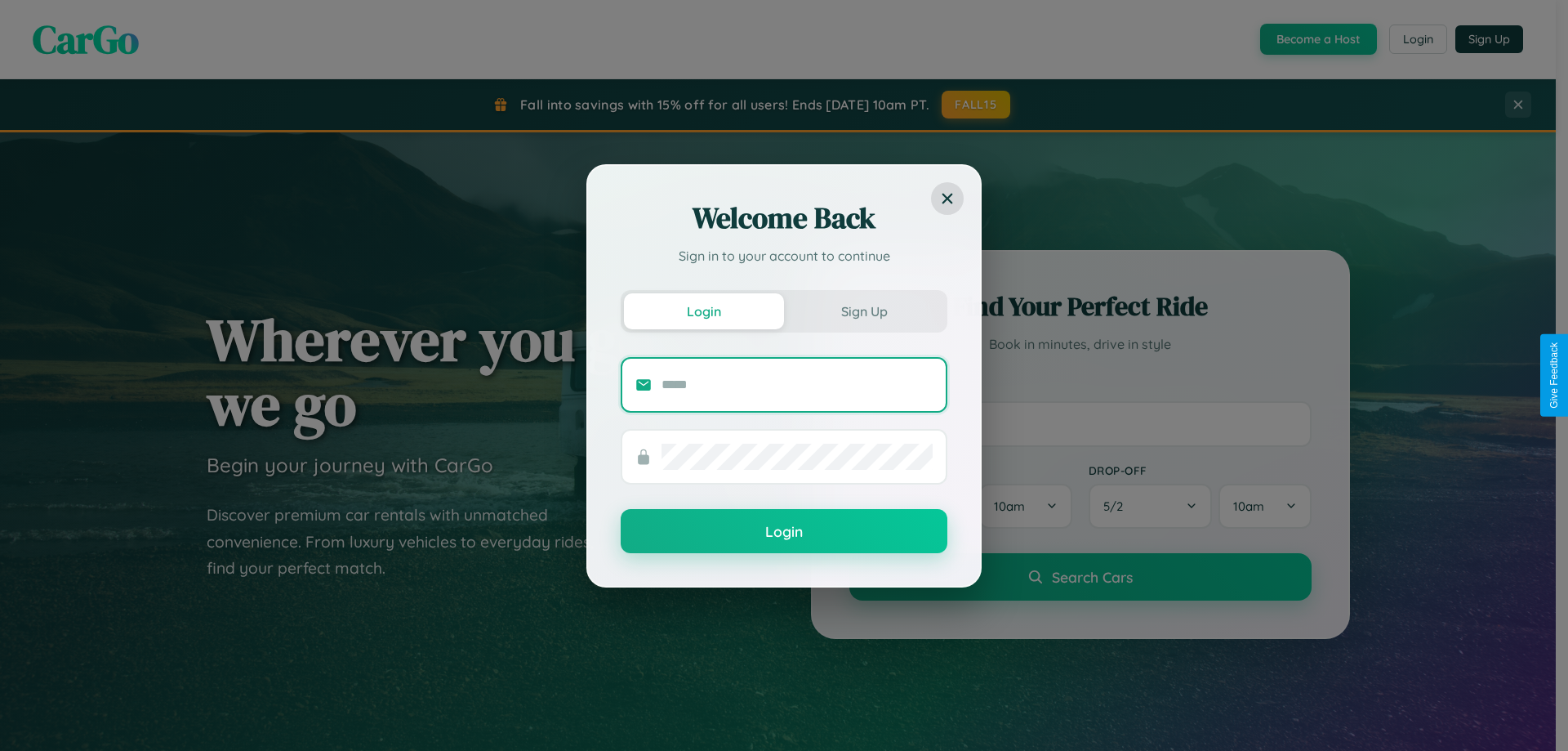
click at [797, 384] on input "text" at bounding box center [796, 385] width 271 height 26
type input "**********"
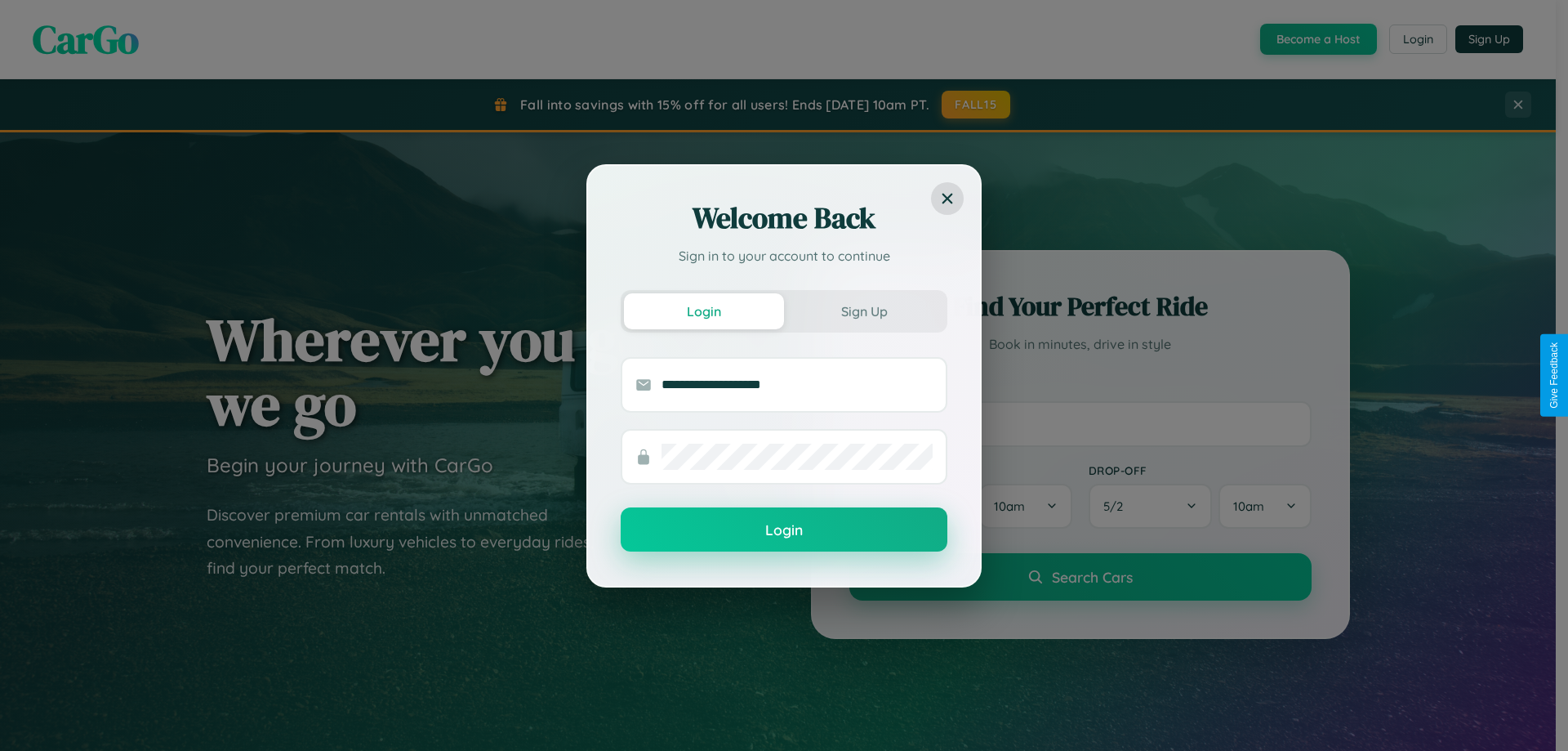
click at [784, 530] on button "Login" at bounding box center [784, 529] width 327 height 44
